Goal: Task Accomplishment & Management: Complete application form

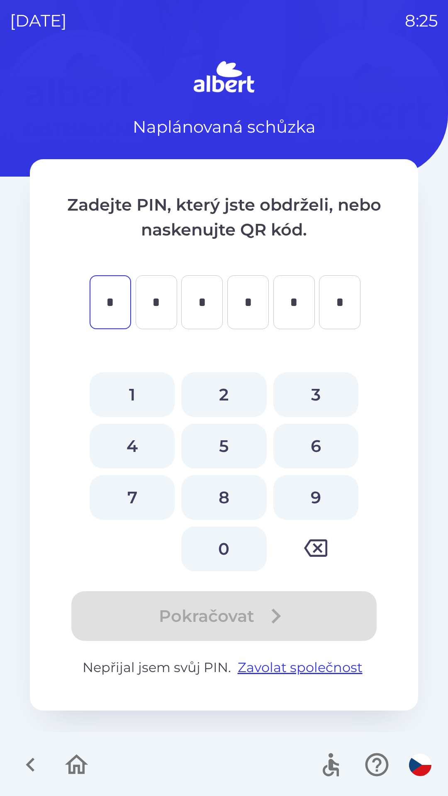
click at [80, 763] on icon "button" at bounding box center [77, 765] width 28 height 28
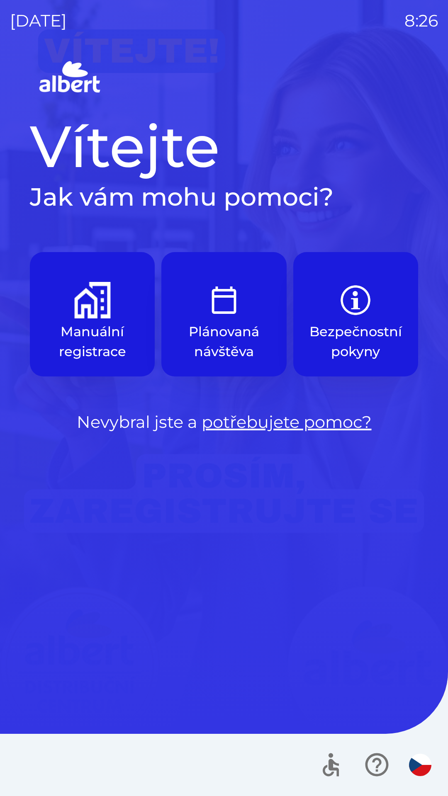
click at [102, 313] on img "button" at bounding box center [92, 300] width 37 height 37
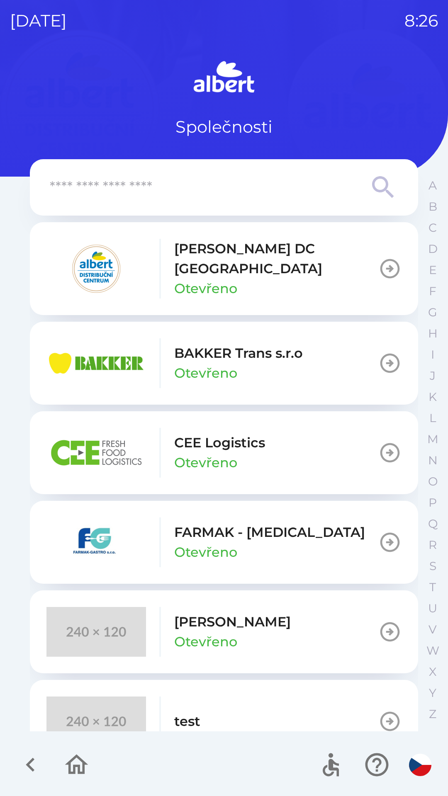
click at [202, 279] on p "Otevřeno" at bounding box center [205, 289] width 63 height 20
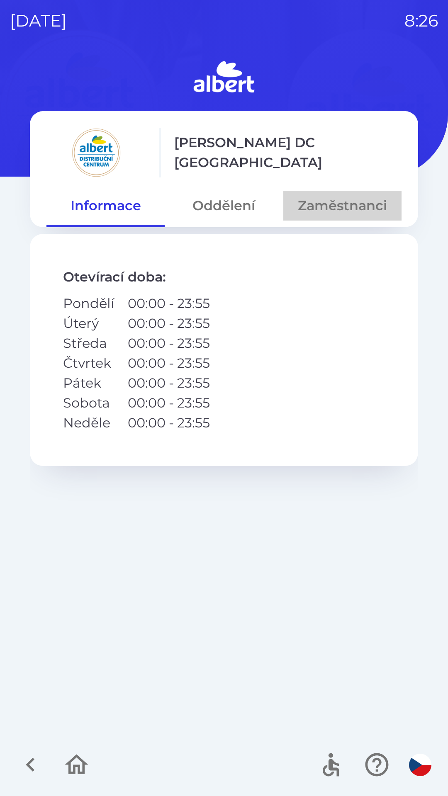
click at [326, 206] on button "Zaměstnanci" at bounding box center [342, 206] width 118 height 30
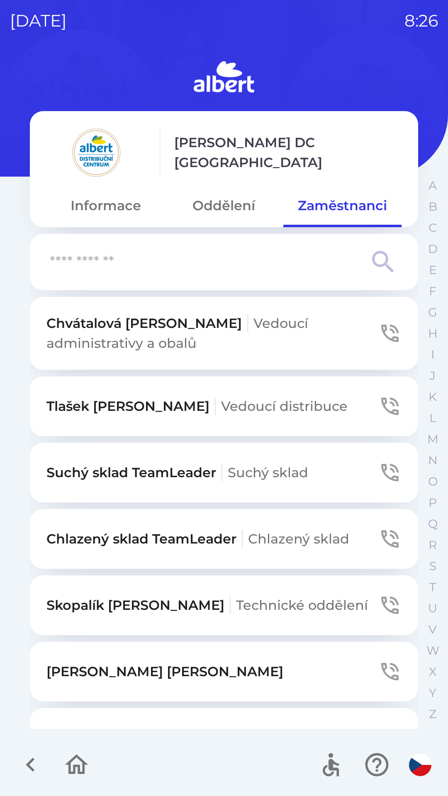
click at [173, 260] on input "text" at bounding box center [207, 262] width 315 height 23
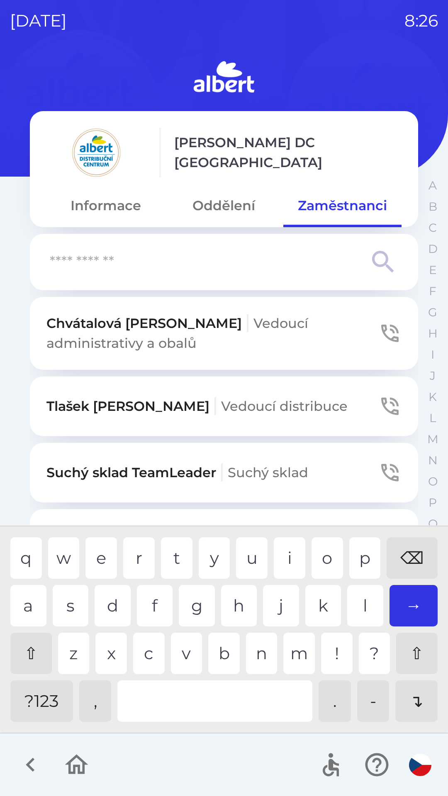
type input "*"
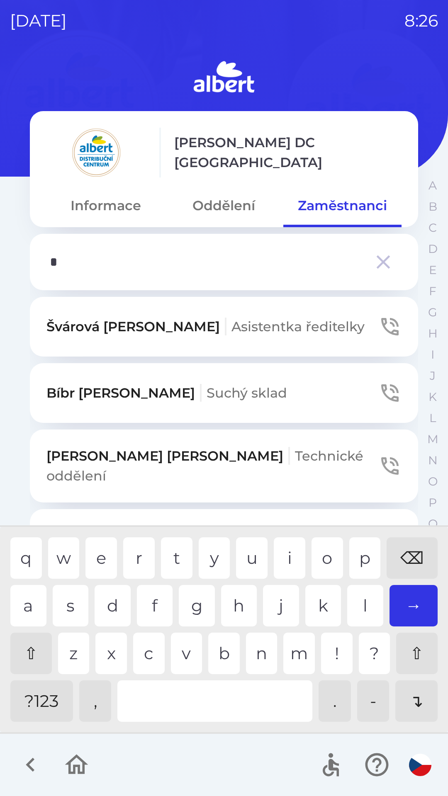
click at [212, 651] on div "b" at bounding box center [224, 653] width 32 height 41
click at [107, 205] on button "Informace" at bounding box center [105, 206] width 118 height 30
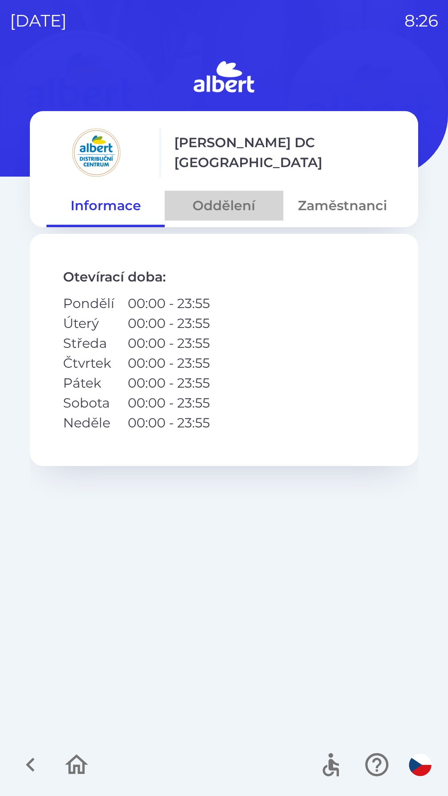
click at [209, 205] on button "Oddělení" at bounding box center [224, 206] width 118 height 30
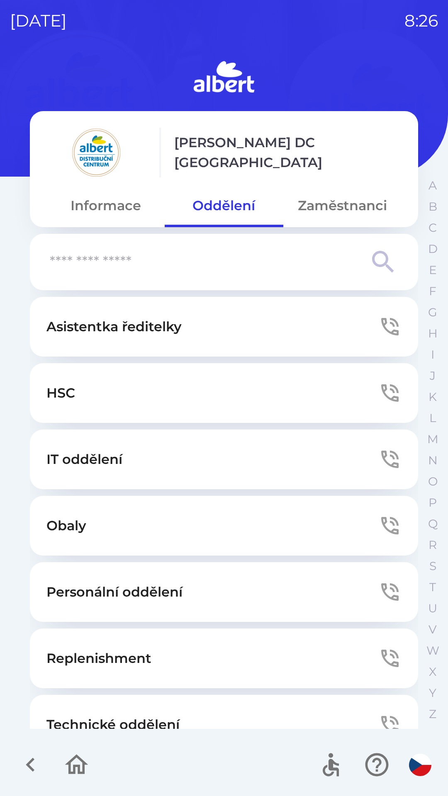
click at [326, 205] on button "Zaměstnanci" at bounding box center [342, 206] width 118 height 30
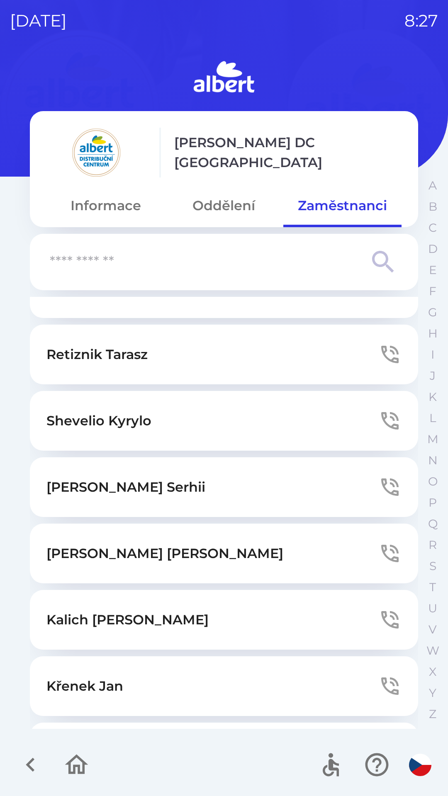
scroll to position [1964, 0]
click at [136, 743] on p "[PERSON_NAME]" at bounding box center [131, 753] width 170 height 20
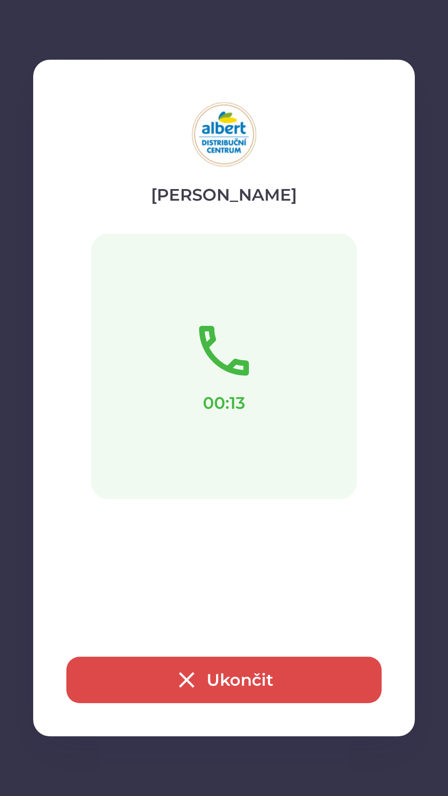
click at [253, 683] on button "Ukončit" at bounding box center [223, 680] width 315 height 46
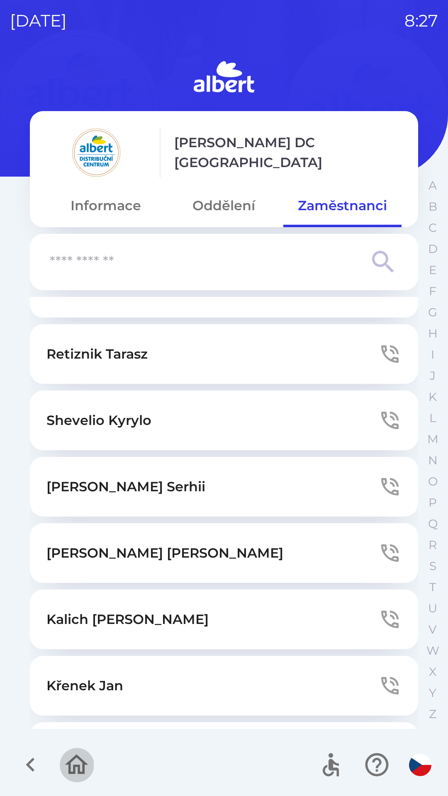
click at [83, 755] on icon "button" at bounding box center [77, 765] width 28 height 28
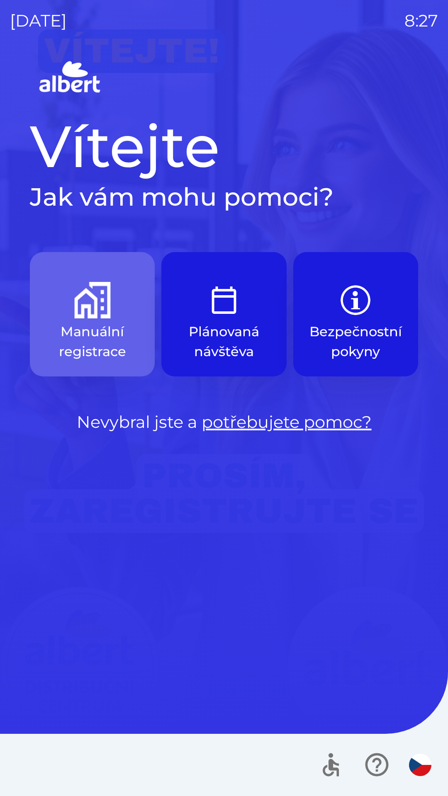
click at [94, 304] on img "button" at bounding box center [92, 300] width 37 height 37
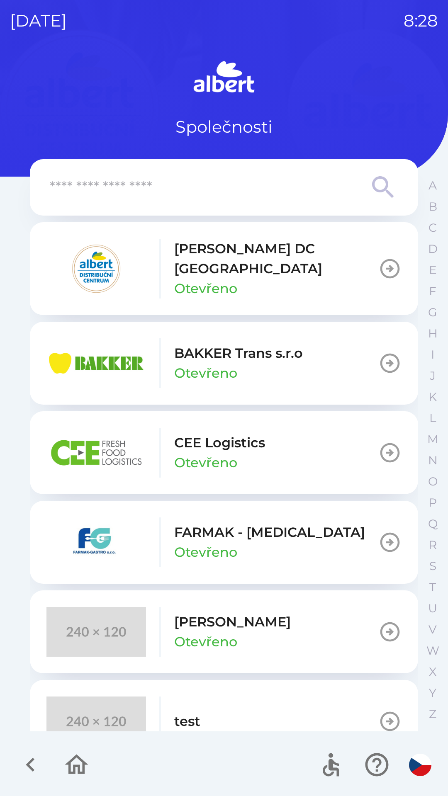
scroll to position [22, 0]
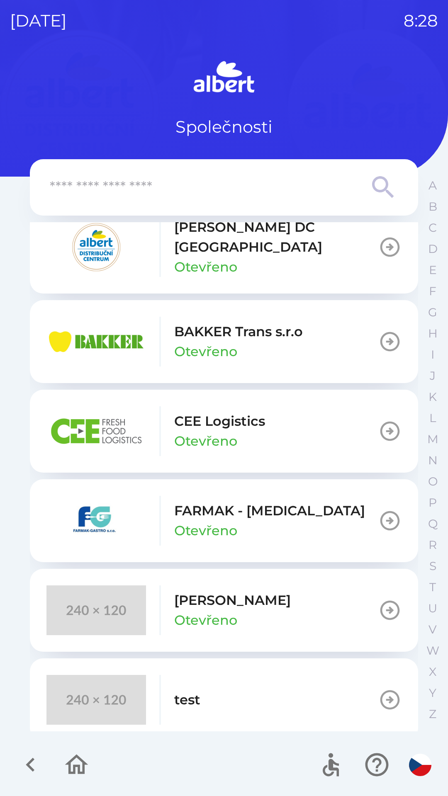
click at [33, 762] on icon "button" at bounding box center [30, 765] width 9 height 14
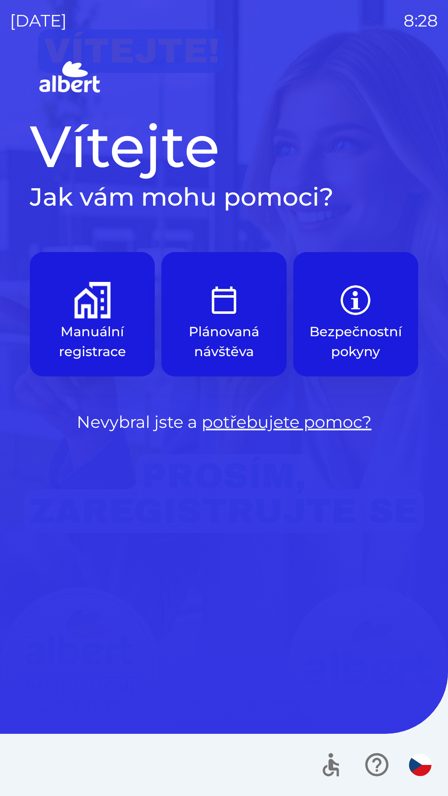
click at [354, 316] on img "button" at bounding box center [355, 300] width 37 height 37
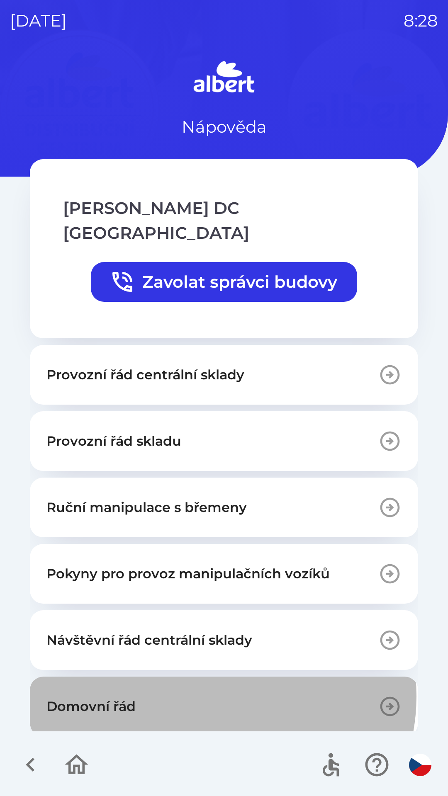
click at [214, 677] on button "Domovní řád" at bounding box center [224, 707] width 388 height 60
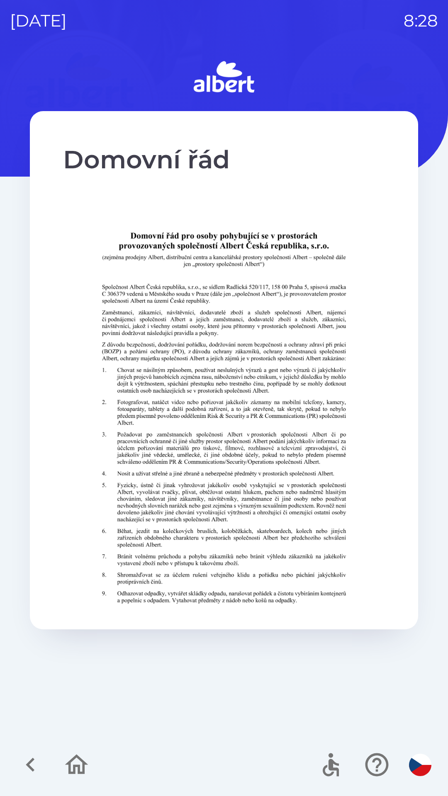
click at [26, 760] on icon "button" at bounding box center [31, 765] width 28 height 28
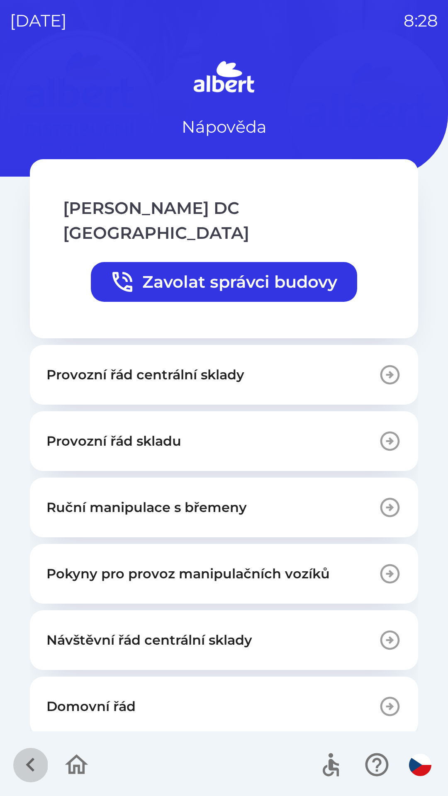
click at [33, 760] on icon "button" at bounding box center [30, 765] width 9 height 14
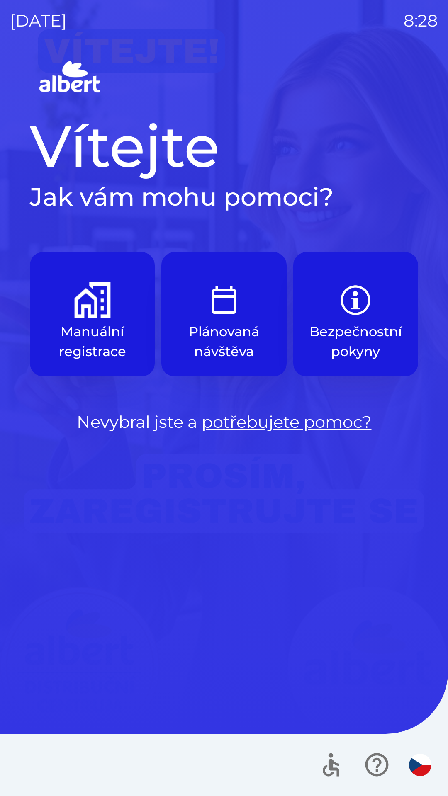
click at [69, 310] on button "Manuální registrace" at bounding box center [92, 314] width 125 height 124
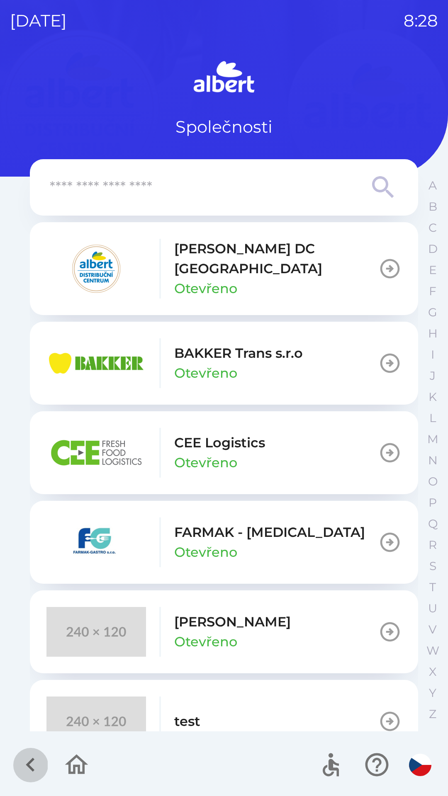
click at [28, 755] on icon "button" at bounding box center [31, 765] width 28 height 28
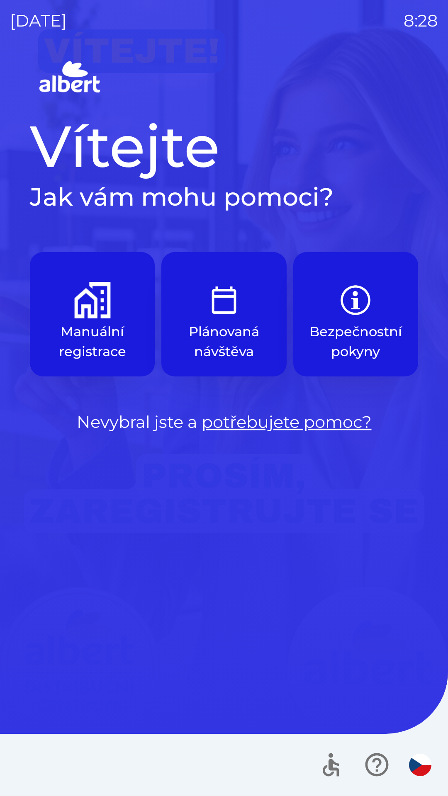
click at [354, 303] on img "button" at bounding box center [355, 300] width 37 height 37
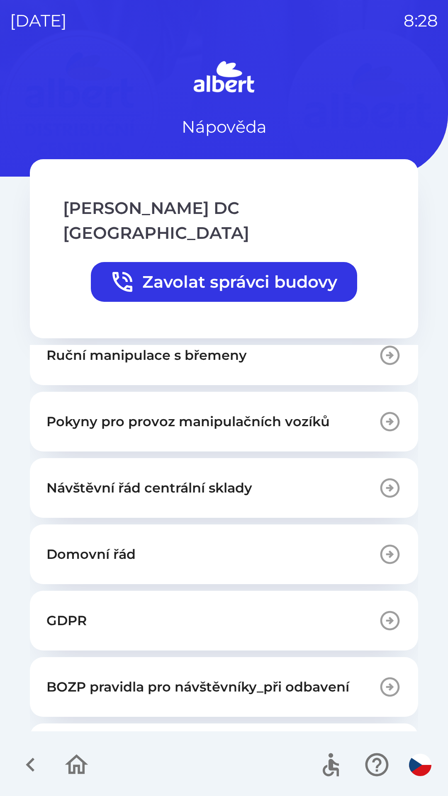
scroll to position [179, 0]
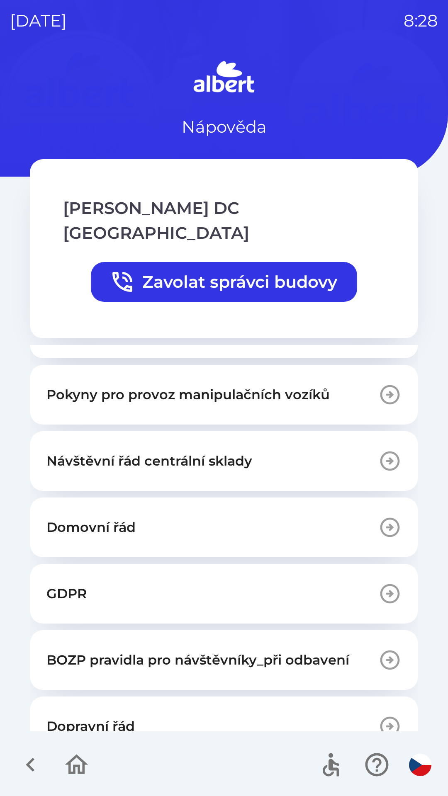
click at [91, 650] on p "BOZP pravidla pro návštěvníky_při odbavení" at bounding box center [197, 660] width 303 height 20
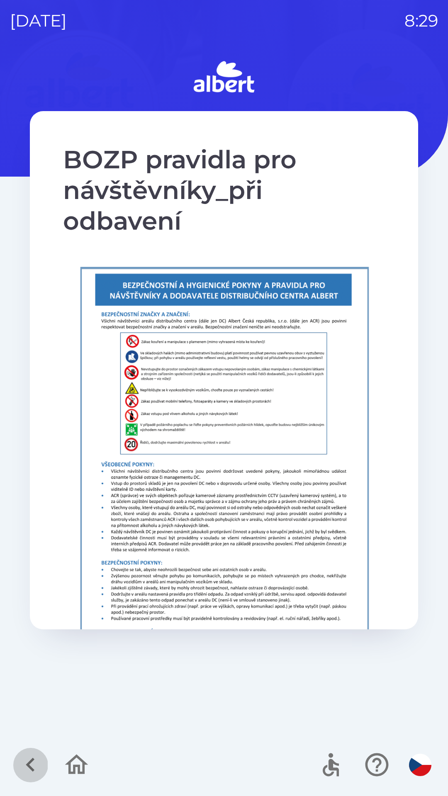
click at [30, 761] on icon "button" at bounding box center [31, 765] width 28 height 28
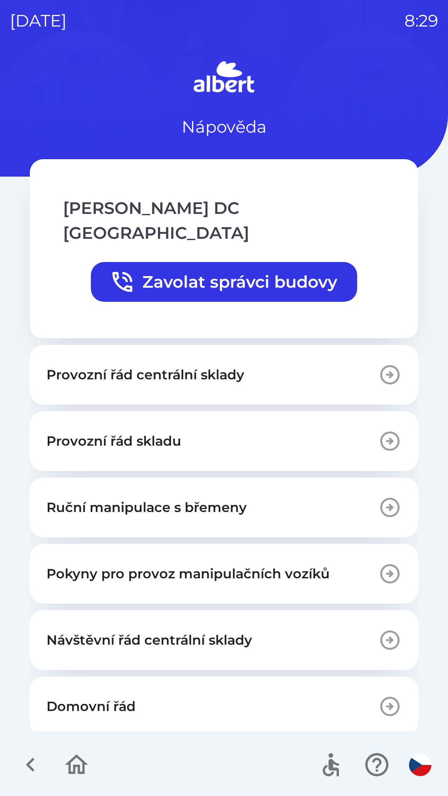
click at [25, 760] on icon "button" at bounding box center [31, 765] width 28 height 28
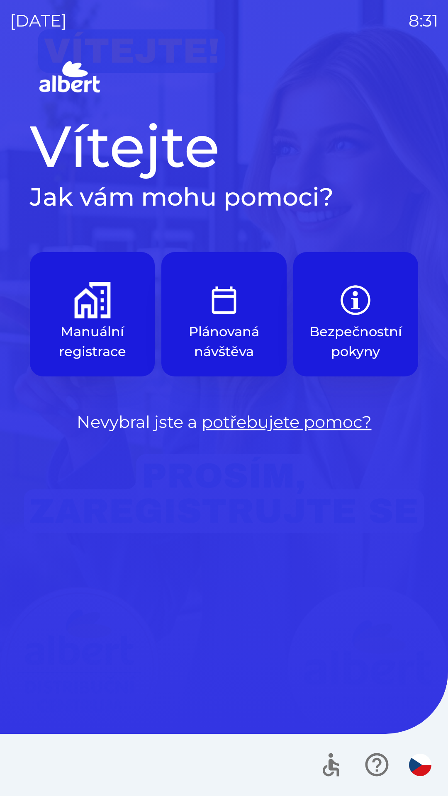
click at [92, 324] on p "Manuální registrace" at bounding box center [92, 342] width 85 height 40
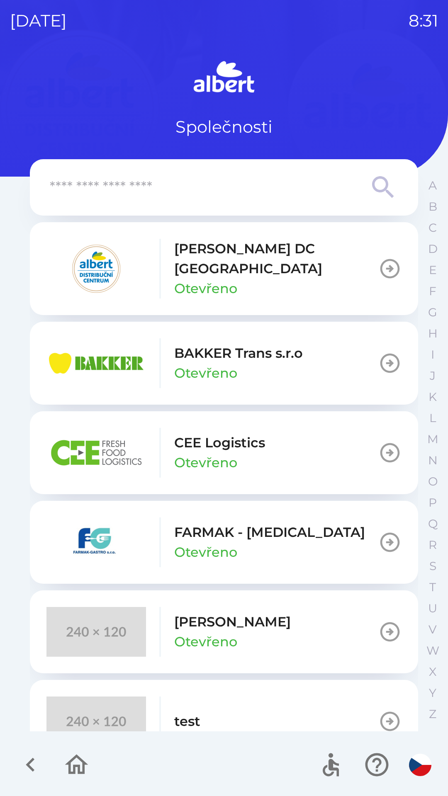
click at [388, 264] on icon "button" at bounding box center [389, 268] width 23 height 23
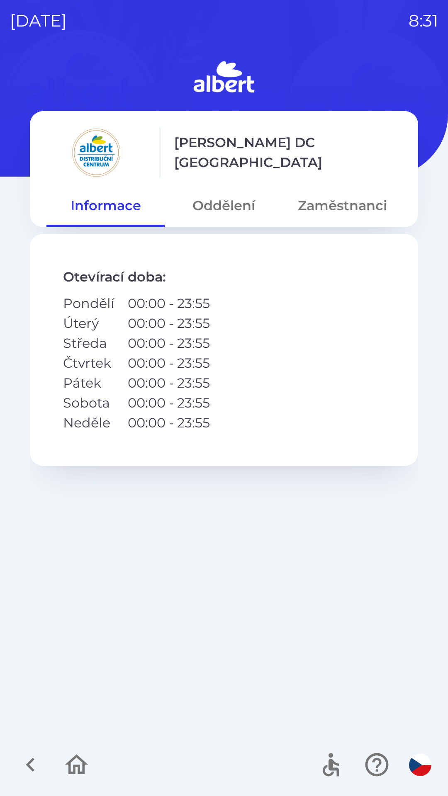
click at [236, 204] on button "Oddělení" at bounding box center [224, 206] width 118 height 30
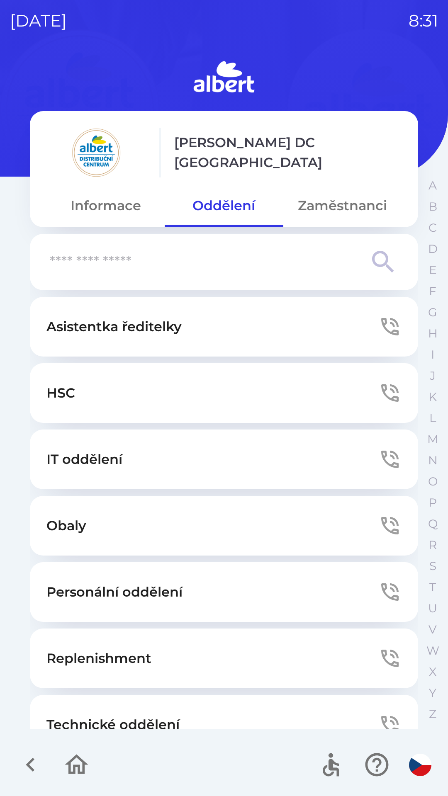
click at [144, 271] on input "text" at bounding box center [207, 262] width 315 height 23
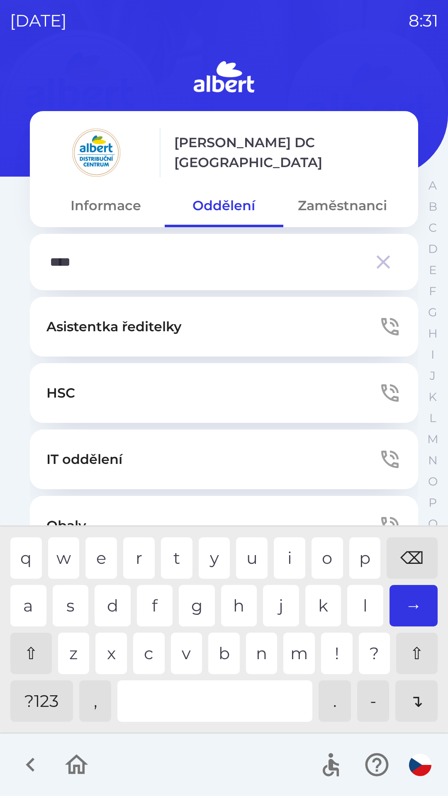
click at [362, 609] on div "l" at bounding box center [365, 605] width 36 height 41
type input "*****"
click at [102, 558] on div "e" at bounding box center [101, 558] width 32 height 41
click at [234, 269] on input "*****" at bounding box center [207, 262] width 315 height 23
click at [354, 210] on button "Zaměstnanci" at bounding box center [342, 206] width 118 height 30
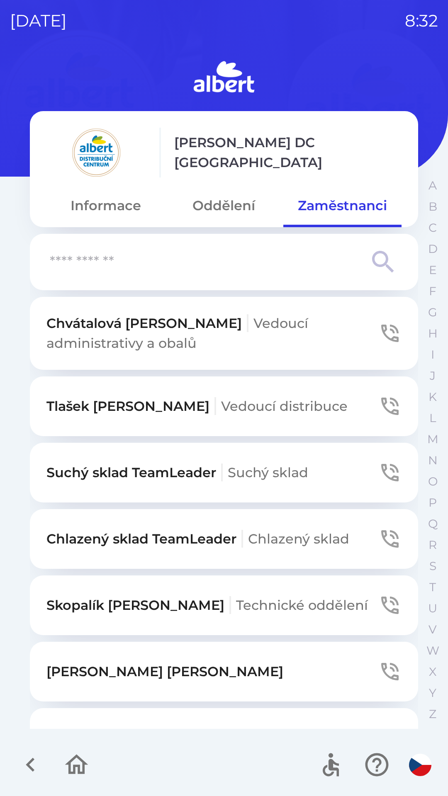
click at [114, 264] on input "text" at bounding box center [207, 262] width 315 height 23
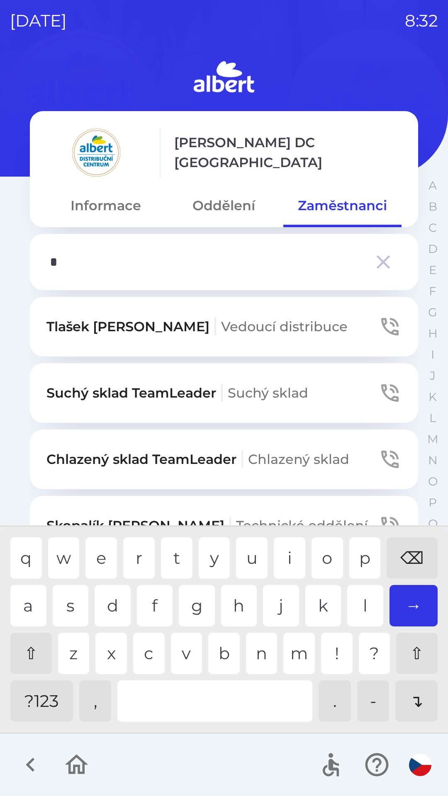
click at [319, 607] on div "k" at bounding box center [323, 605] width 36 height 41
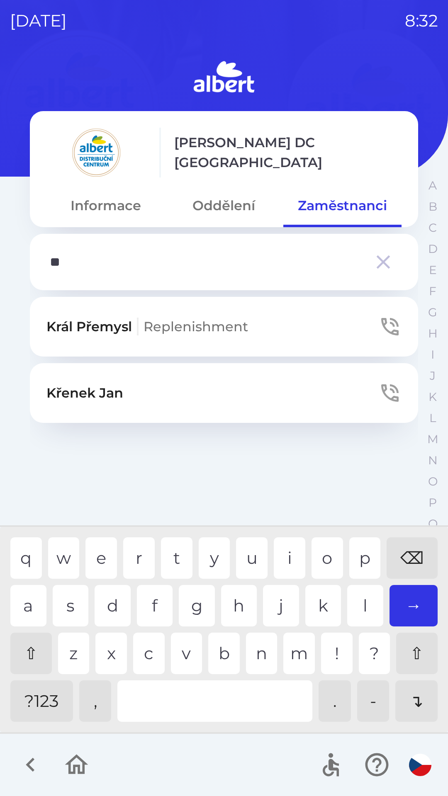
click at [133, 559] on div "r" at bounding box center [139, 558] width 32 height 41
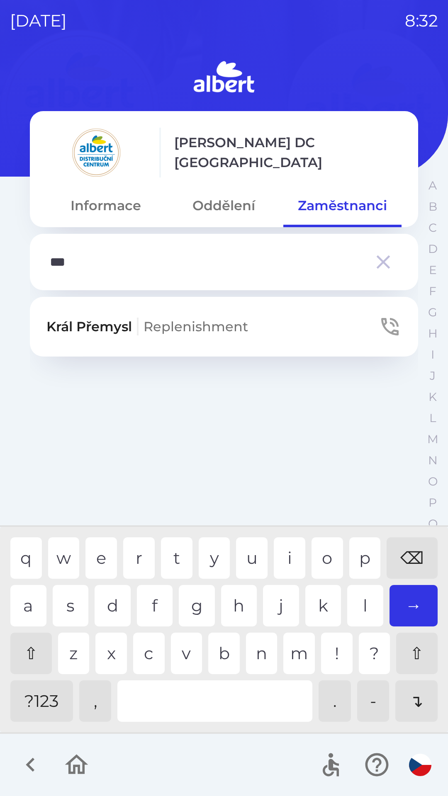
type input "****"
click at [364, 609] on div "l" at bounding box center [365, 605] width 36 height 41
click at [395, 332] on icon "button" at bounding box center [389, 326] width 23 height 23
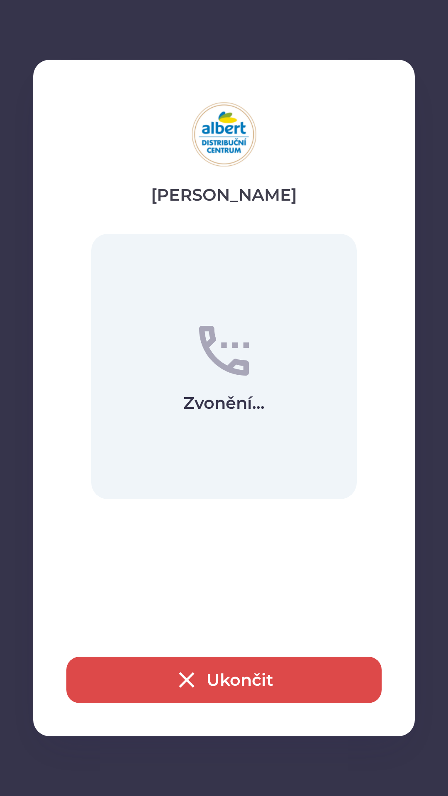
click at [244, 680] on button "Ukončit" at bounding box center [223, 680] width 315 height 46
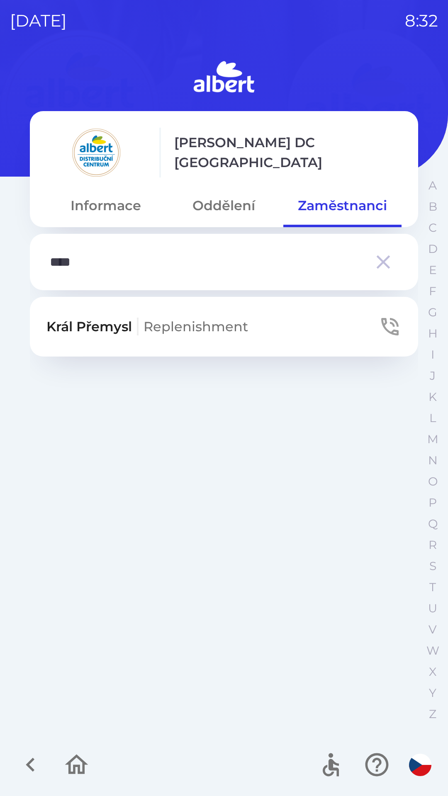
click at [118, 265] on input "****" at bounding box center [207, 262] width 315 height 23
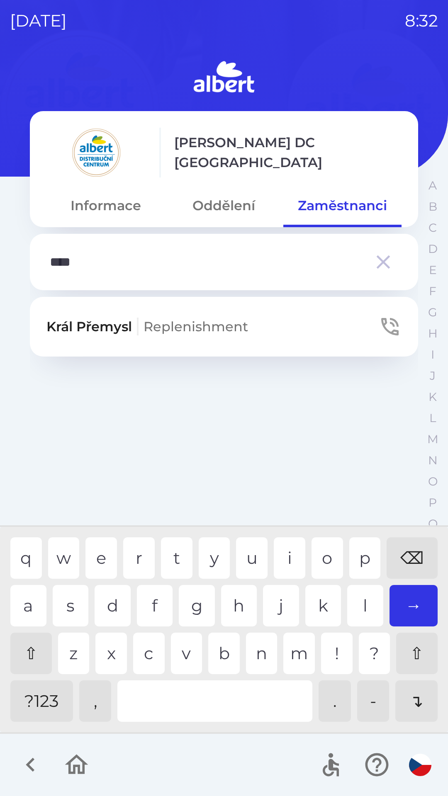
click at [388, 264] on icon "button" at bounding box center [383, 262] width 23 height 23
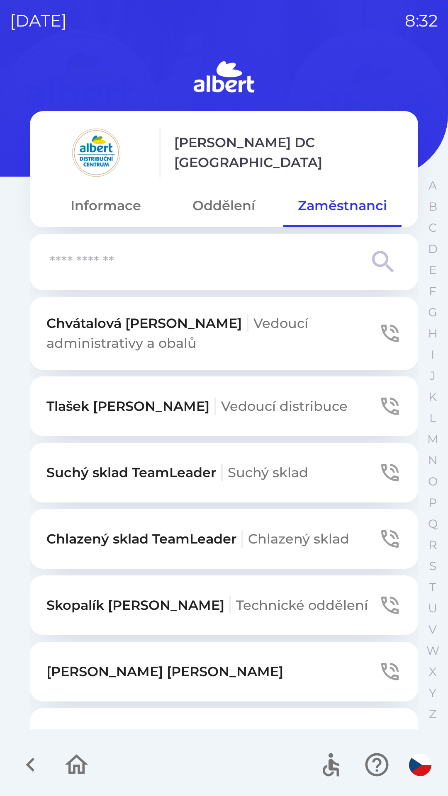
click at [120, 263] on input "text" at bounding box center [207, 262] width 315 height 23
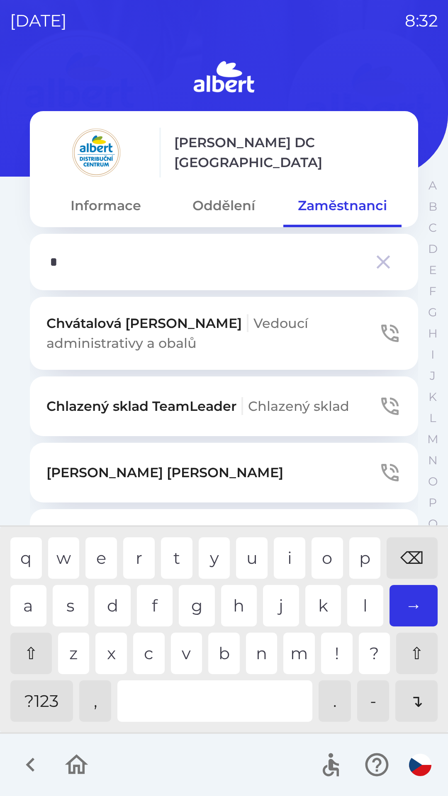
click at [259, 666] on div "n" at bounding box center [262, 653] width 32 height 41
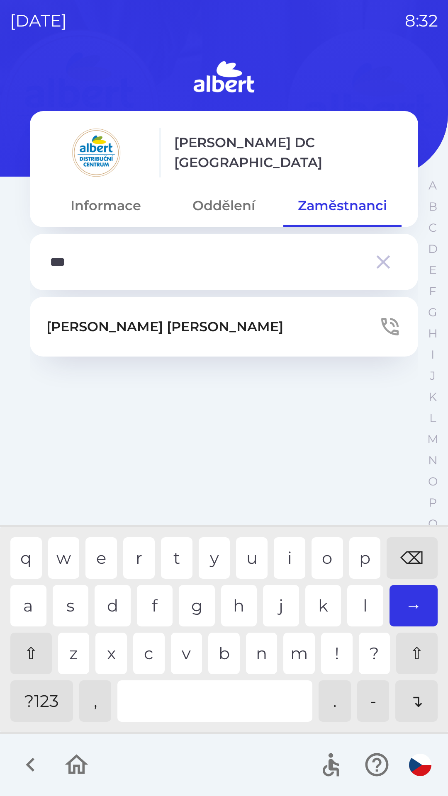
click at [185, 659] on div "v" at bounding box center [187, 653] width 32 height 41
click at [107, 260] on input "****" at bounding box center [207, 262] width 315 height 23
click at [415, 561] on div "⌫" at bounding box center [412, 558] width 51 height 41
type input "*"
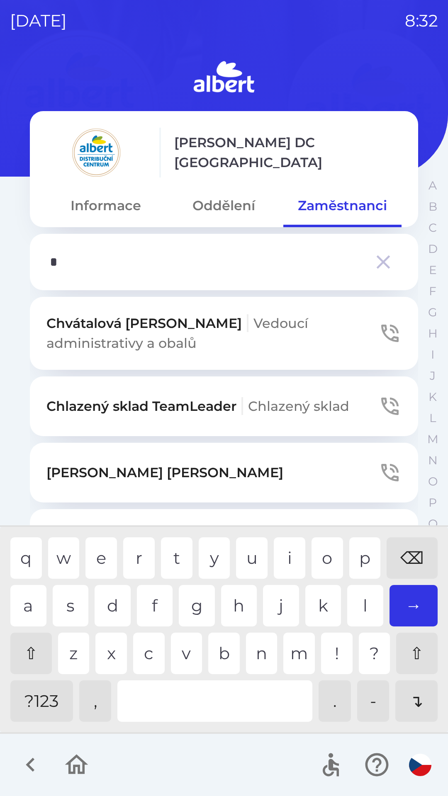
click at [411, 567] on div "⌫" at bounding box center [412, 558] width 51 height 41
click at [145, 647] on div "c" at bounding box center [149, 653] width 32 height 41
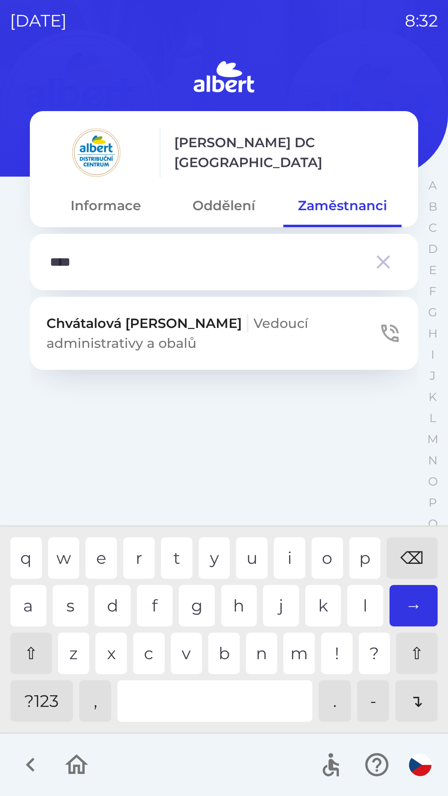
click at [30, 607] on div "a" at bounding box center [28, 605] width 36 height 41
click at [136, 332] on p "[PERSON_NAME] administrativy a obalů" at bounding box center [212, 334] width 332 height 40
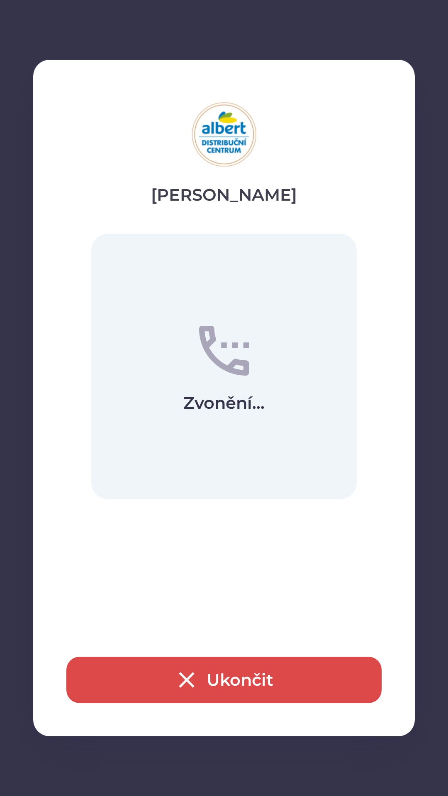
click at [235, 684] on button "Ukončit" at bounding box center [223, 680] width 315 height 46
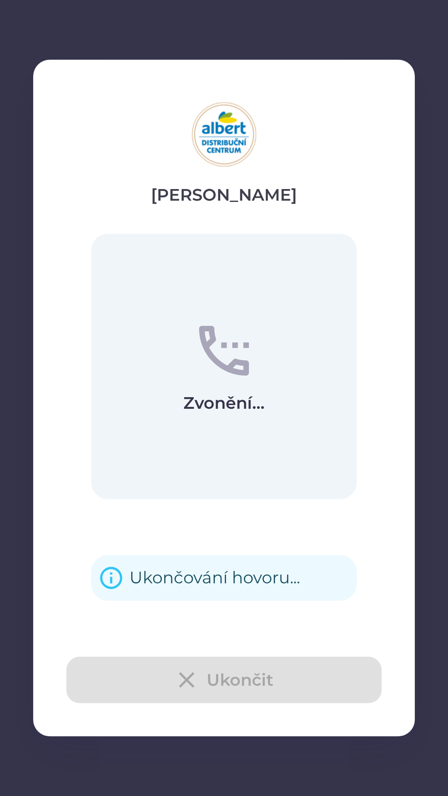
click at [190, 676] on div "Ukončit" at bounding box center [223, 680] width 315 height 46
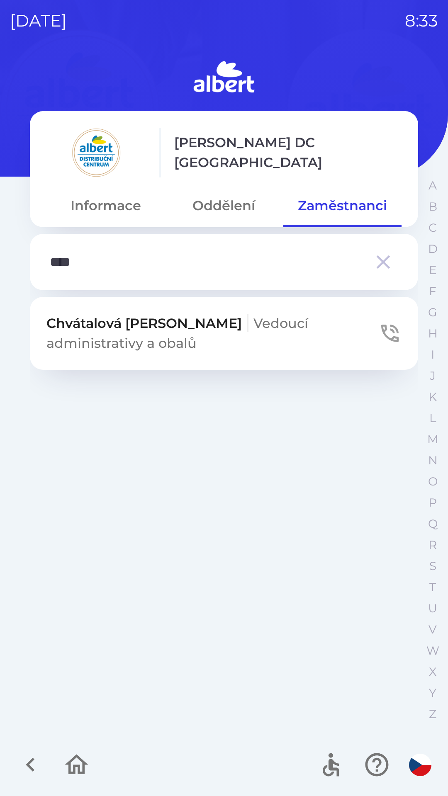
click at [200, 678] on div "[PERSON_NAME] administrativy a obalů" at bounding box center [224, 513] width 388 height 432
click at [102, 265] on input "****" at bounding box center [207, 262] width 315 height 23
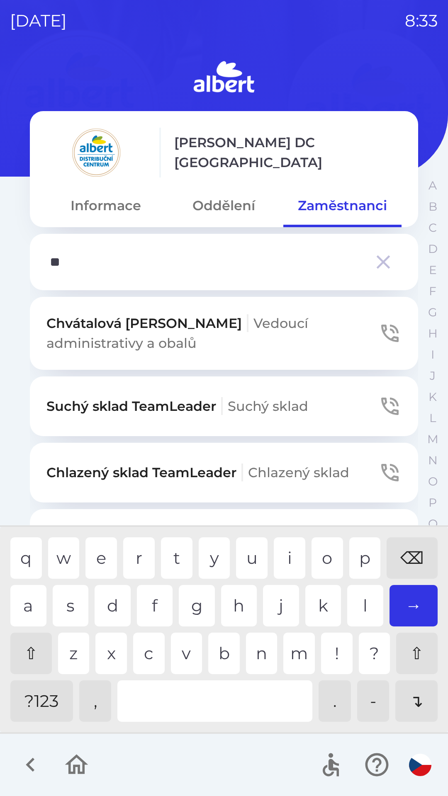
type input "*"
click at [401, 569] on div "⌫" at bounding box center [412, 558] width 51 height 41
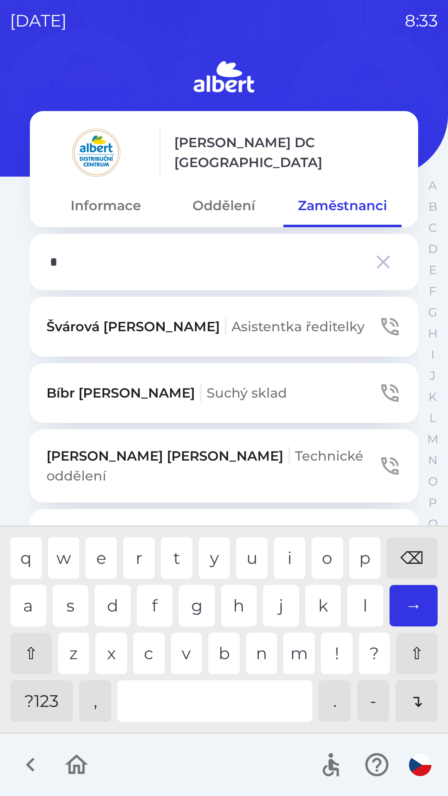
click at [225, 658] on div "b" at bounding box center [224, 653] width 32 height 41
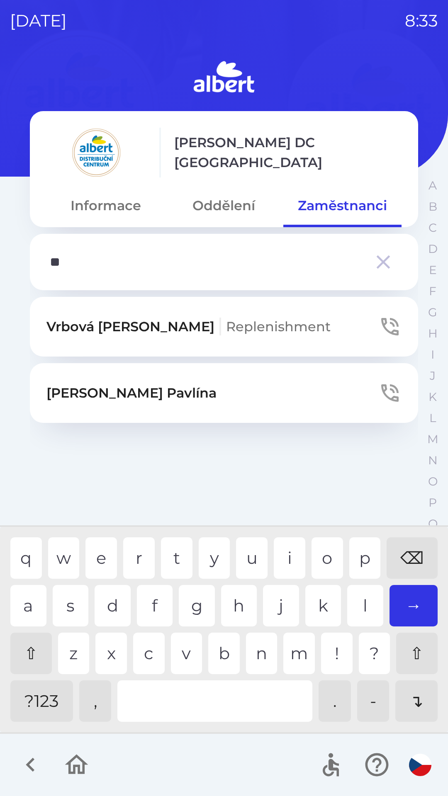
type input "***"
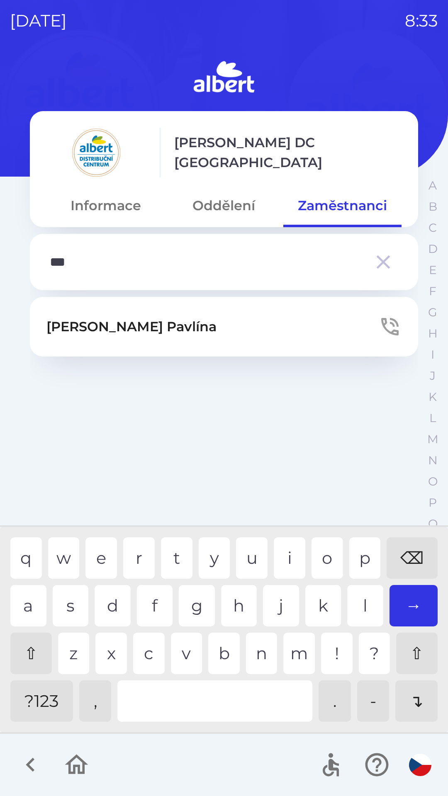
click at [236, 613] on div "h" at bounding box center [239, 605] width 36 height 41
click at [149, 322] on p "[PERSON_NAME]" at bounding box center [131, 327] width 170 height 20
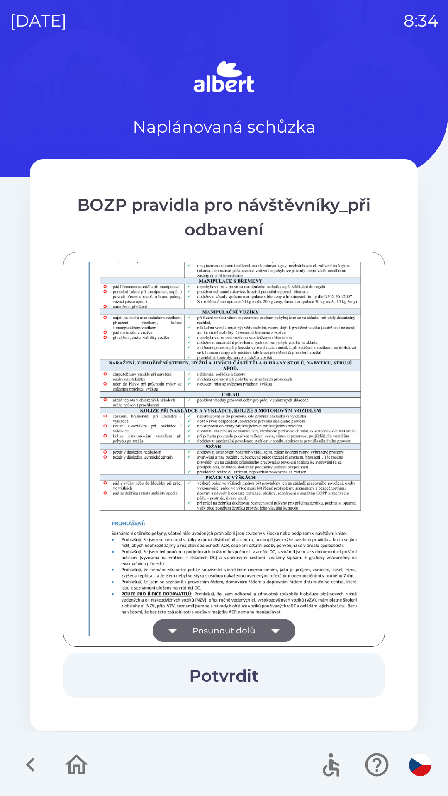
scroll to position [582, 0]
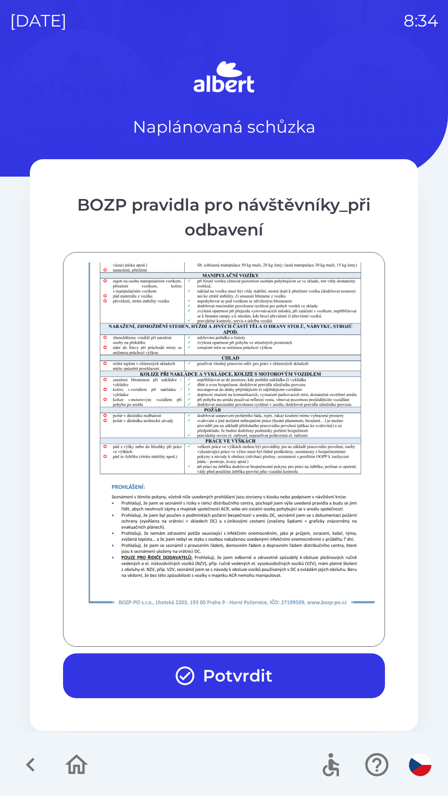
click at [245, 672] on button "Potvrdit" at bounding box center [224, 676] width 322 height 45
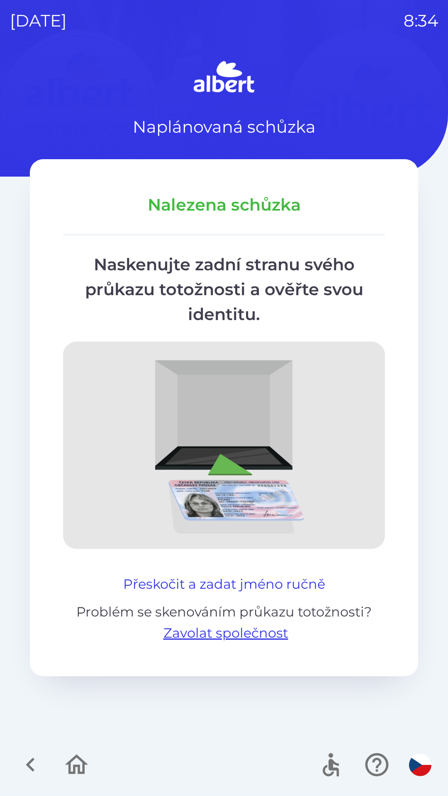
click at [289, 584] on button "Přeskočit a zadat jméno ručně" at bounding box center [224, 585] width 209 height 20
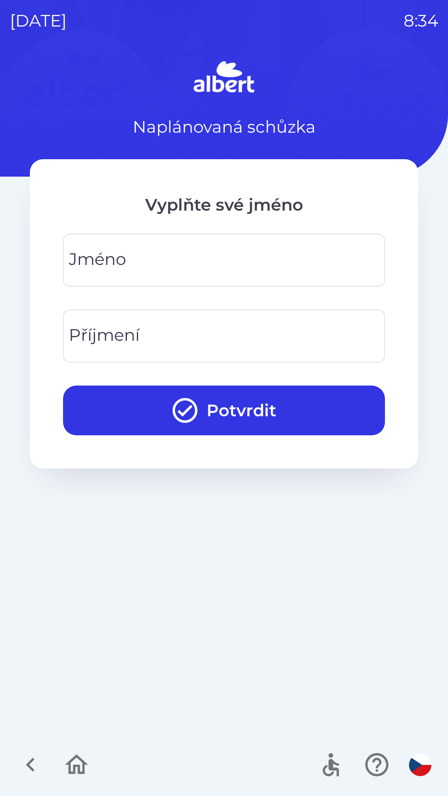
click at [140, 261] on input "Jméno" at bounding box center [224, 260] width 302 height 33
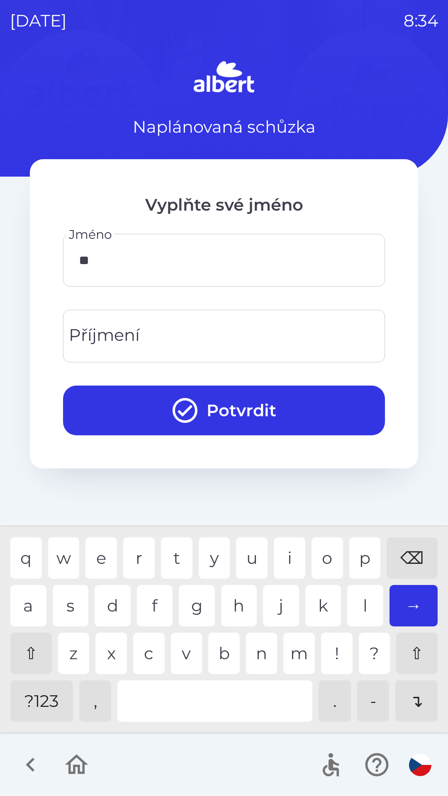
click at [18, 607] on div "a" at bounding box center [28, 605] width 36 height 41
type input "*"
click at [406, 560] on div "⌫" at bounding box center [412, 558] width 51 height 41
click at [410, 561] on div "⌫" at bounding box center [412, 558] width 51 height 41
click at [278, 611] on div "J" at bounding box center [281, 605] width 36 height 41
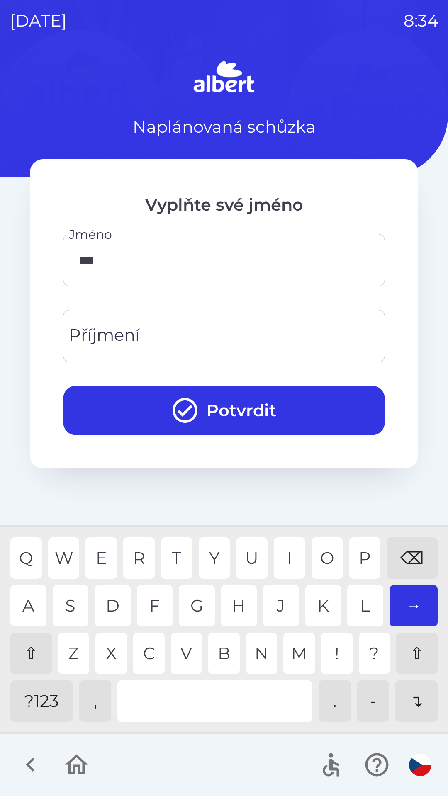
click at [312, 608] on div "K" at bounding box center [323, 605] width 36 height 41
click at [258, 556] on div "U" at bounding box center [252, 558] width 32 height 41
type input "*****"
click at [144, 339] on input "Příjmení" at bounding box center [224, 336] width 302 height 33
click at [75, 604] on div "S" at bounding box center [71, 605] width 36 height 41
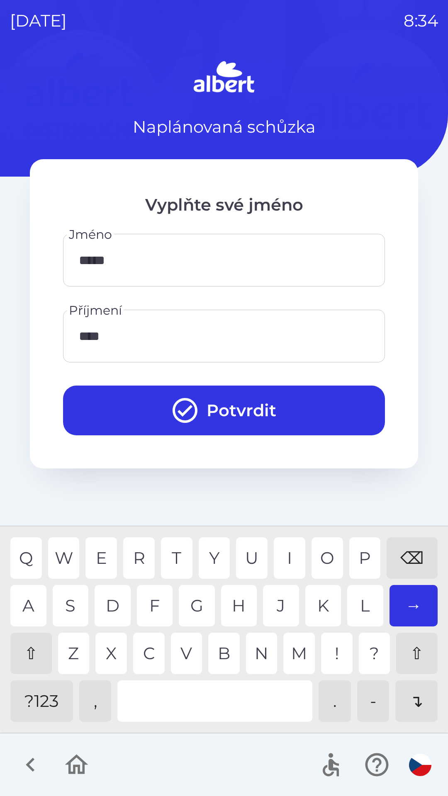
click at [217, 651] on div "B" at bounding box center [224, 653] width 32 height 41
click at [95, 551] on div "E" at bounding box center [101, 558] width 32 height 41
type input "*******"
click at [25, 609] on div "A" at bounding box center [28, 605] width 36 height 41
click at [236, 406] on button "Potvrdit" at bounding box center [224, 411] width 322 height 50
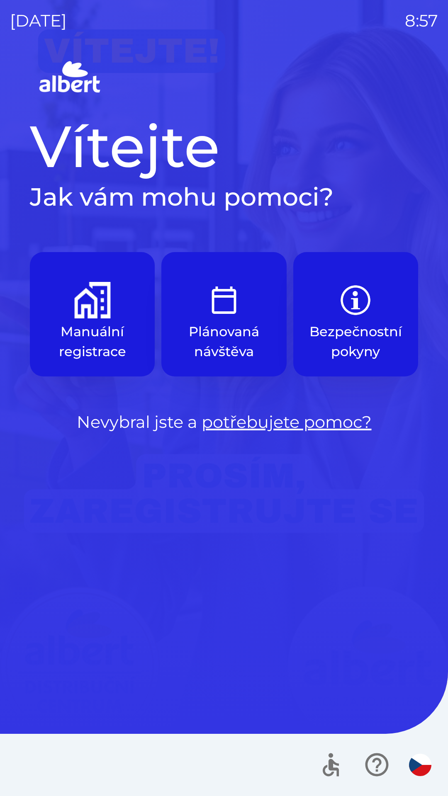
click at [226, 303] on img "button" at bounding box center [224, 300] width 37 height 37
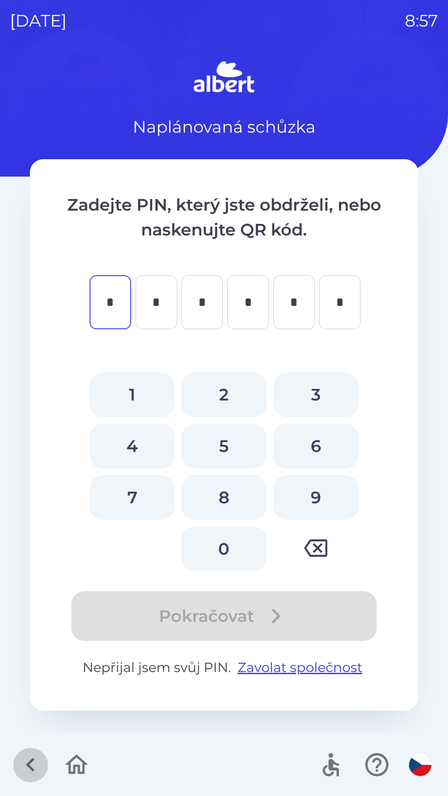
click at [32, 751] on icon "button" at bounding box center [31, 765] width 28 height 28
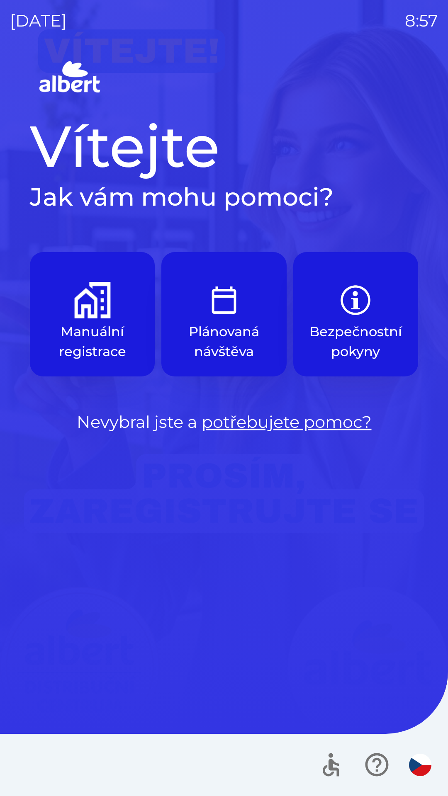
click at [99, 331] on p "Manuální registrace" at bounding box center [92, 342] width 85 height 40
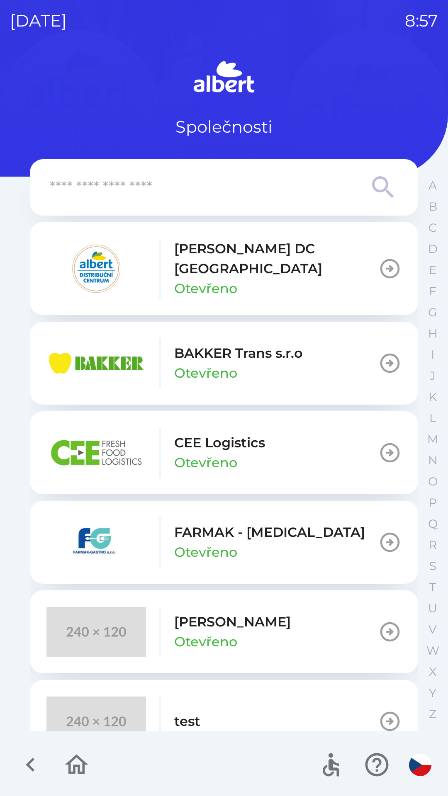
scroll to position [22, 0]
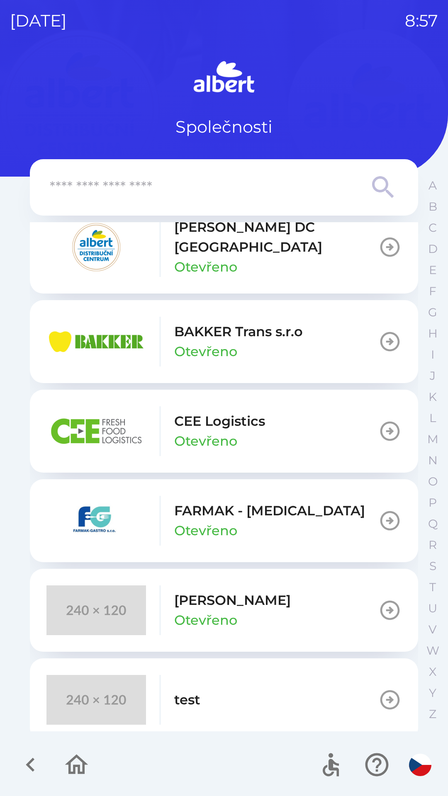
click at [187, 412] on p "CEE Logistics" at bounding box center [219, 422] width 91 height 20
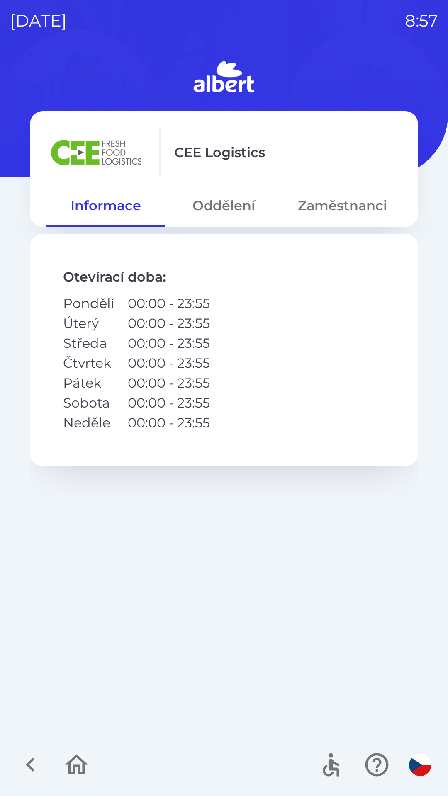
click at [217, 211] on button "Oddělení" at bounding box center [224, 206] width 118 height 30
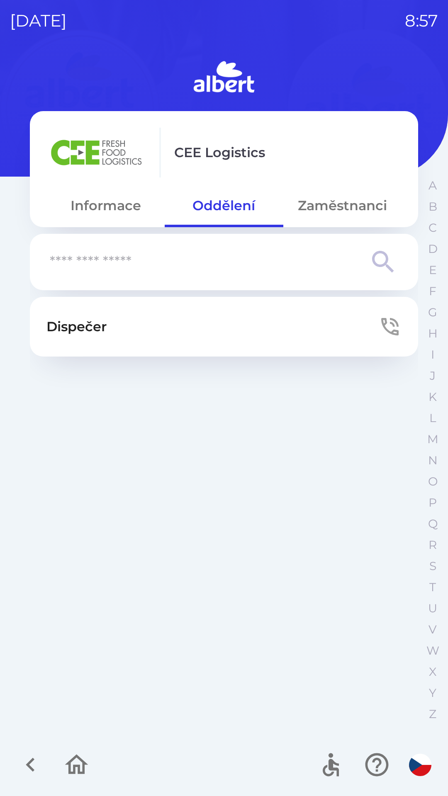
click at [310, 204] on button "Zaměstnanci" at bounding box center [342, 206] width 118 height 30
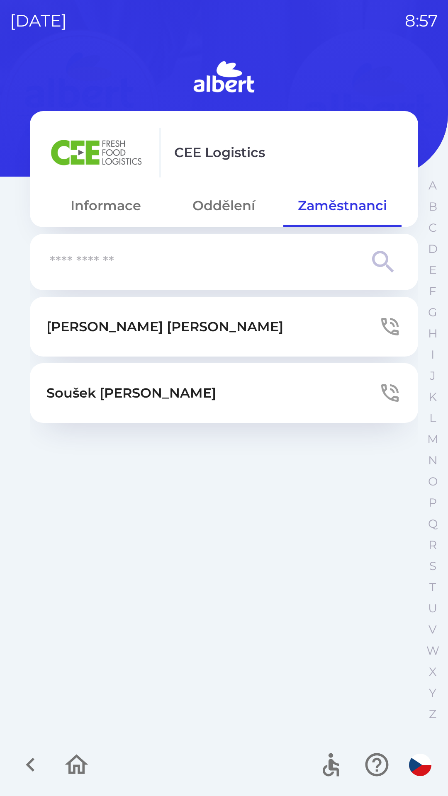
click at [210, 203] on button "Oddělení" at bounding box center [224, 206] width 118 height 30
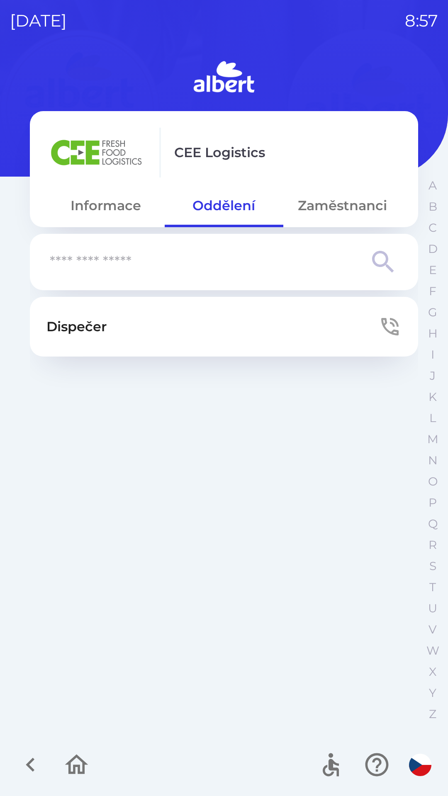
click at [90, 322] on p "Dispečer" at bounding box center [76, 327] width 60 height 20
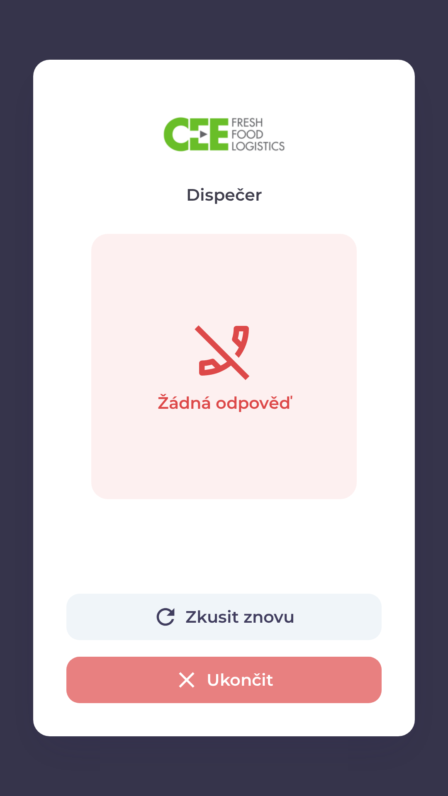
click at [123, 677] on button "Ukončit" at bounding box center [223, 680] width 315 height 46
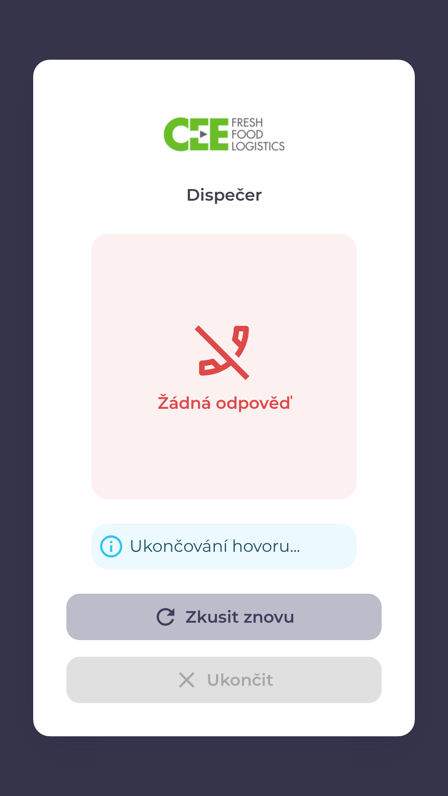
click at [168, 618] on icon "button" at bounding box center [165, 617] width 27 height 27
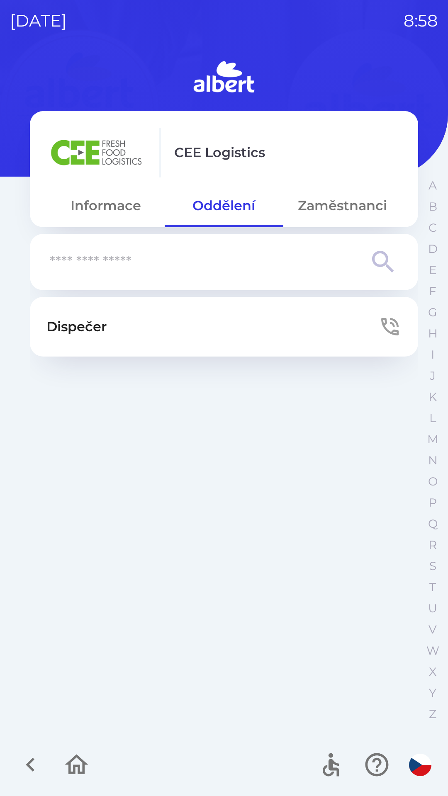
click at [76, 328] on p "Dispečer" at bounding box center [76, 327] width 60 height 20
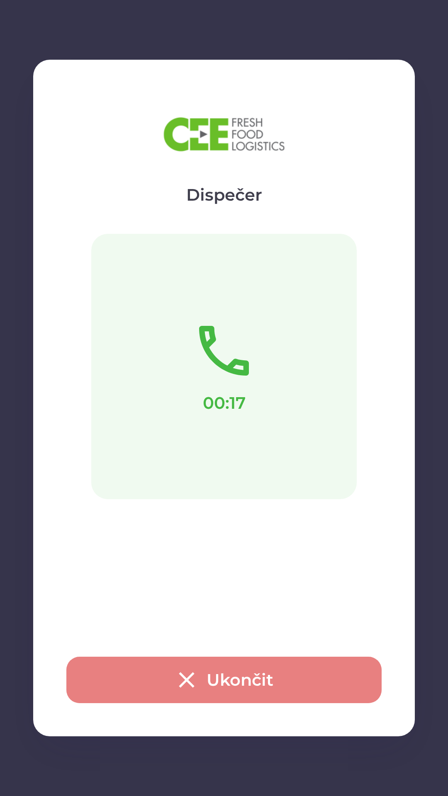
click at [321, 670] on button "Ukončit" at bounding box center [223, 680] width 315 height 46
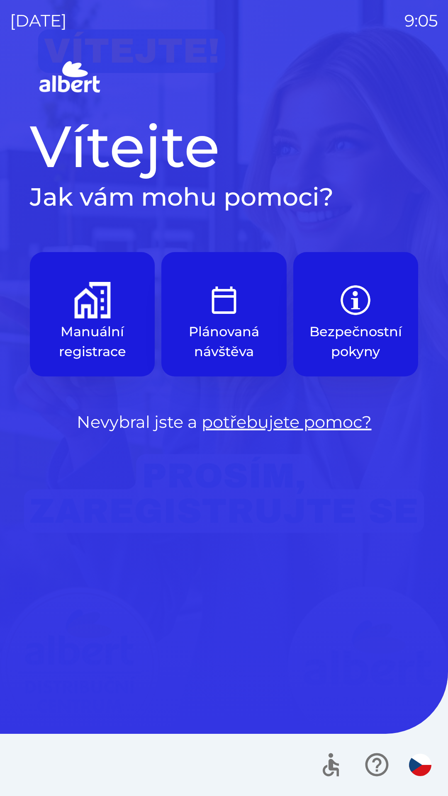
click at [99, 304] on img "button" at bounding box center [92, 300] width 37 height 37
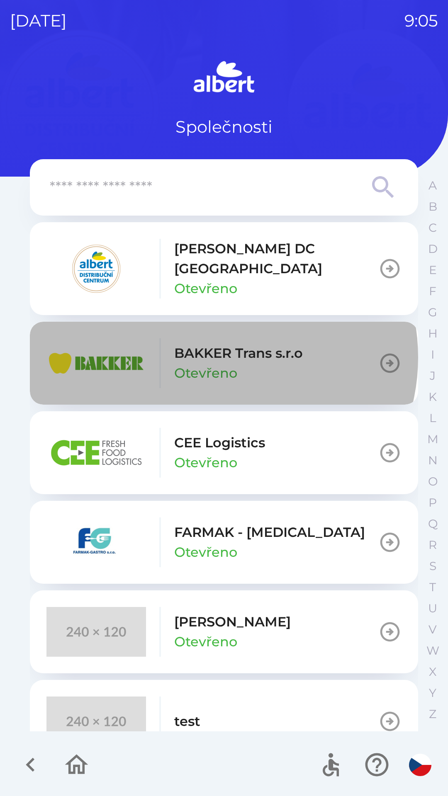
click at [218, 348] on p "BAKKER Trans s.r.o" at bounding box center [238, 353] width 129 height 20
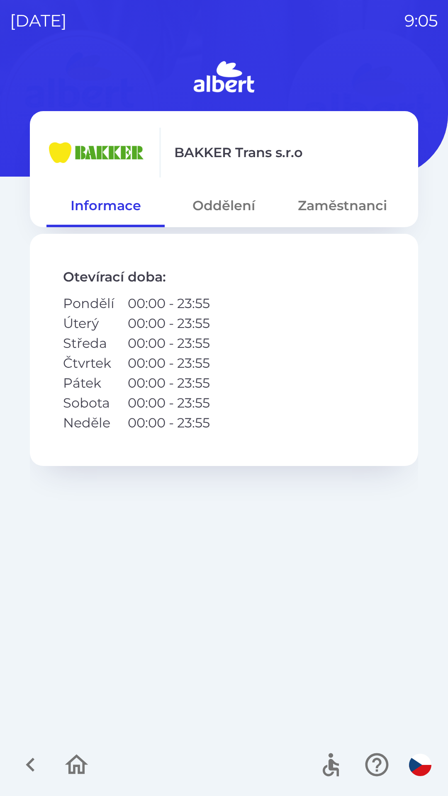
click at [18, 763] on icon "button" at bounding box center [31, 765] width 28 height 28
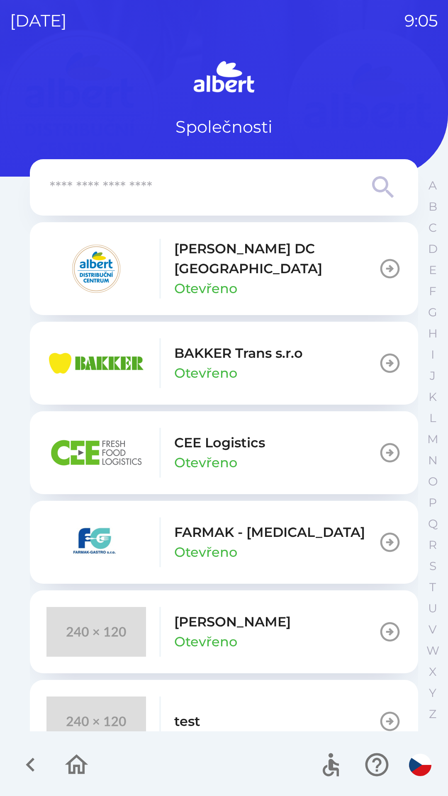
click at [224, 433] on p "CEE Logistics" at bounding box center [219, 443] width 91 height 20
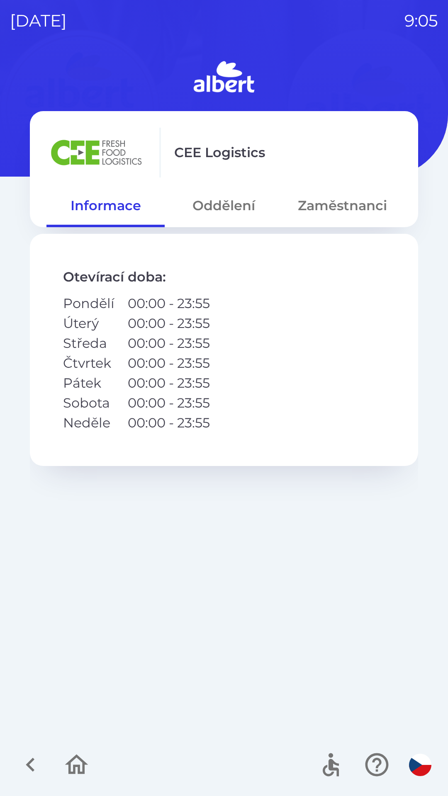
click at [227, 210] on button "Oddělení" at bounding box center [224, 206] width 118 height 30
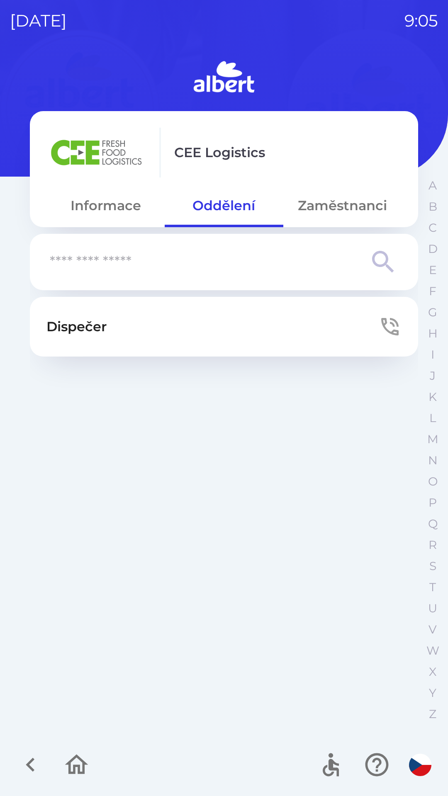
click at [205, 339] on button "Dispečer" at bounding box center [224, 327] width 388 height 60
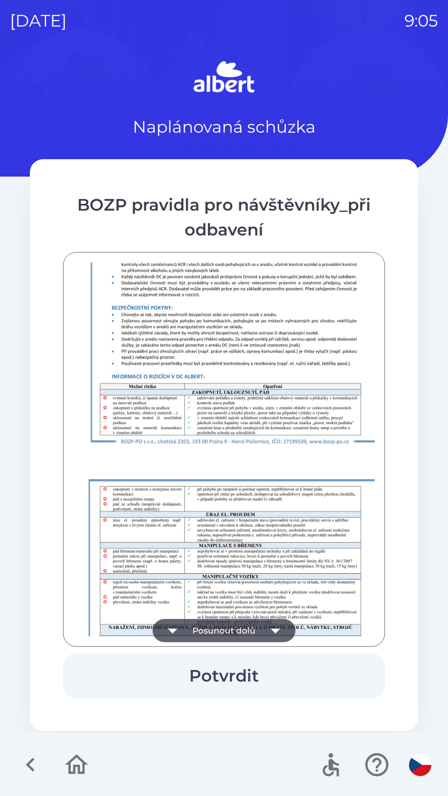
scroll to position [582, 0]
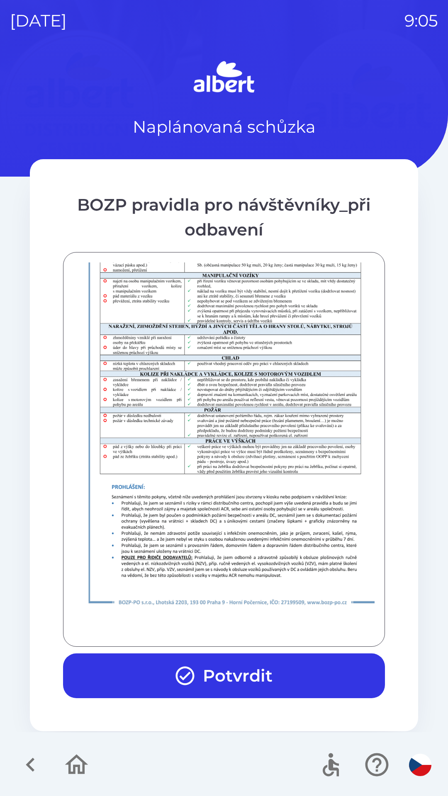
click at [192, 671] on icon "button" at bounding box center [185, 676] width 19 height 19
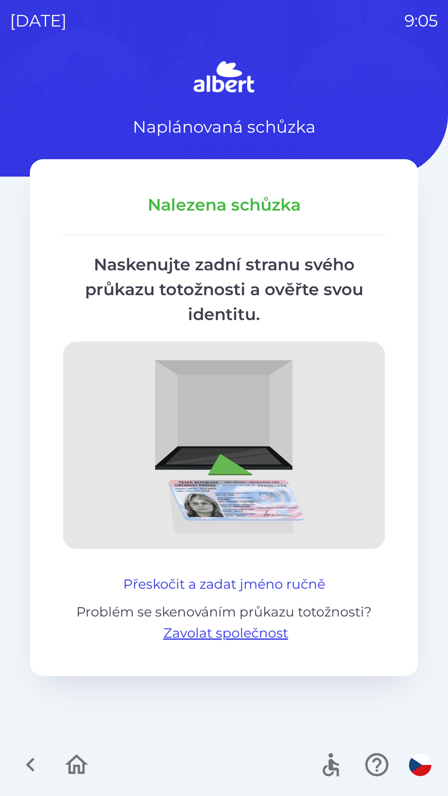
click at [239, 592] on button "Přeskočit a zadat jméno ručně" at bounding box center [224, 585] width 209 height 20
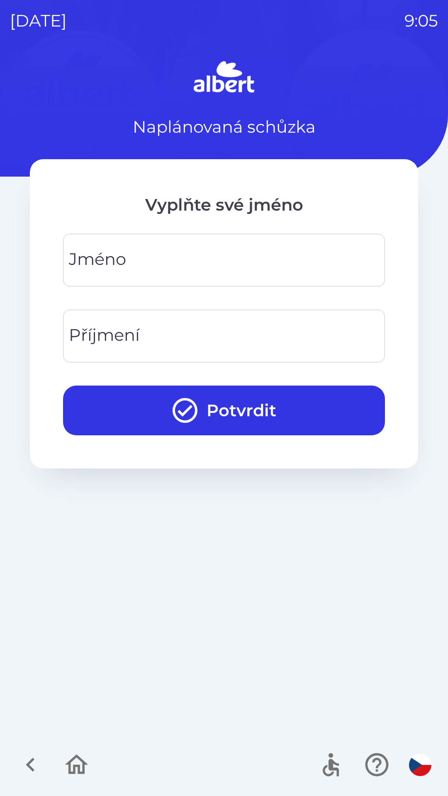
click at [174, 252] on input "Jméno" at bounding box center [224, 260] width 302 height 33
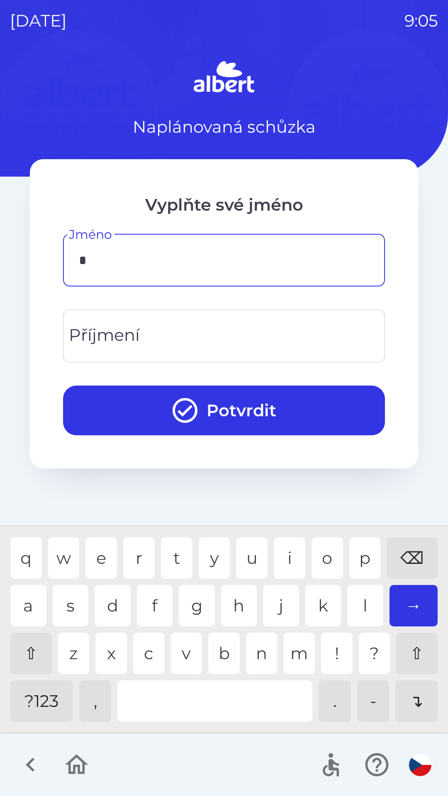
click at [32, 604] on div "a" at bounding box center [28, 605] width 36 height 41
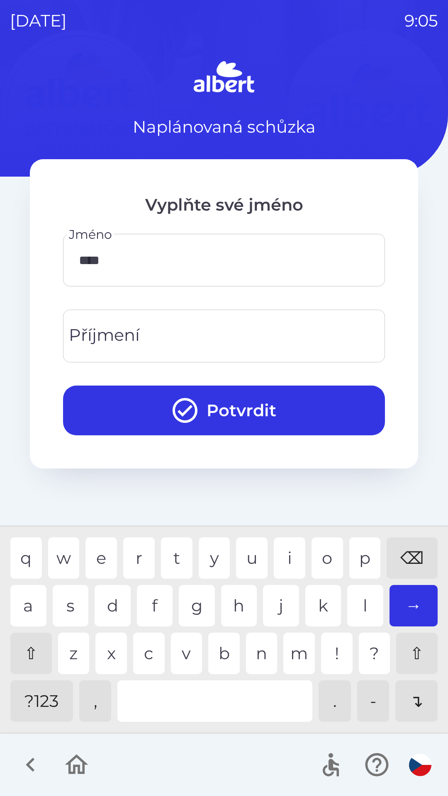
type input "*****"
click at [136, 556] on div "r" at bounding box center [139, 558] width 32 height 41
click at [157, 336] on input "Příjmení" at bounding box center [224, 336] width 302 height 33
click at [176, 559] on div "t" at bounding box center [177, 558] width 32 height 41
click at [142, 557] on div "r" at bounding box center [139, 558] width 32 height 41
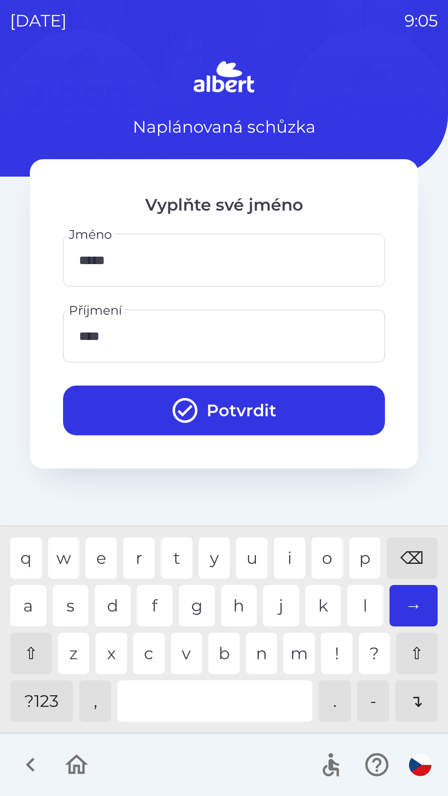
click at [34, 603] on div "a" at bounding box center [28, 605] width 36 height 41
click at [149, 654] on div "c" at bounding box center [149, 653] width 32 height 41
click at [286, 559] on div "i" at bounding box center [290, 558] width 32 height 41
type input "*******"
click at [216, 399] on button "Potvrdit" at bounding box center [224, 411] width 322 height 50
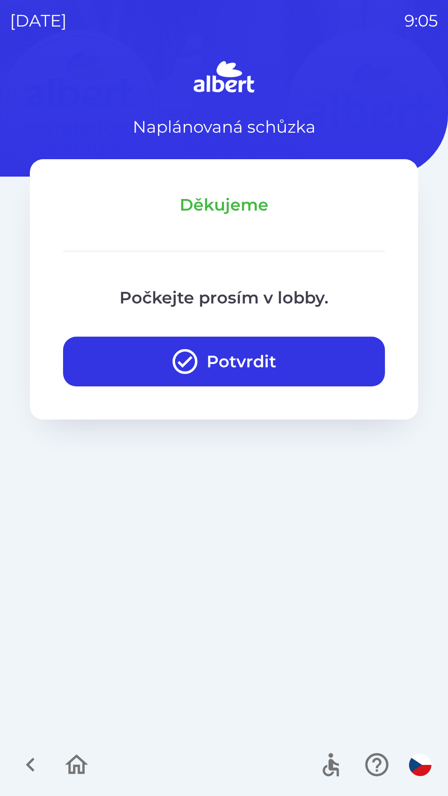
click at [309, 353] on button "Potvrdit" at bounding box center [224, 362] width 322 height 50
